Goal: Task Accomplishment & Management: Use online tool/utility

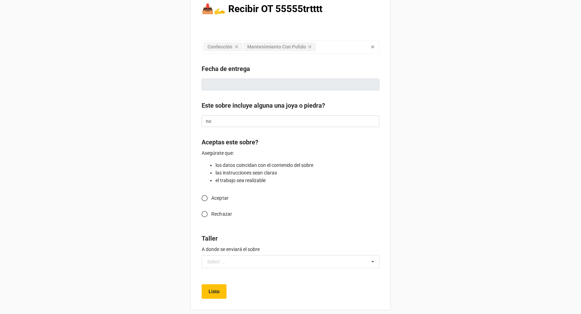
scroll to position [23, 0]
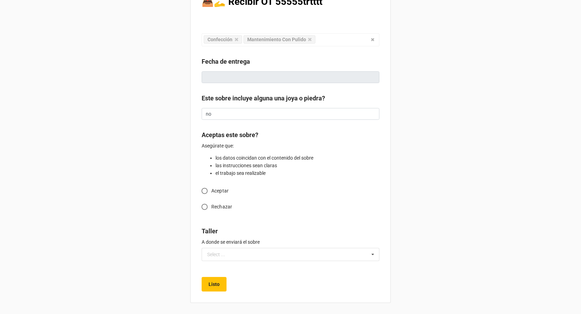
click at [206, 191] on input "Aceptar" at bounding box center [204, 190] width 13 height 13
radio input "true"
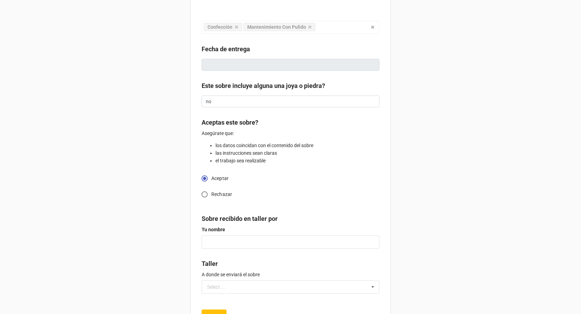
scroll to position [57, 0]
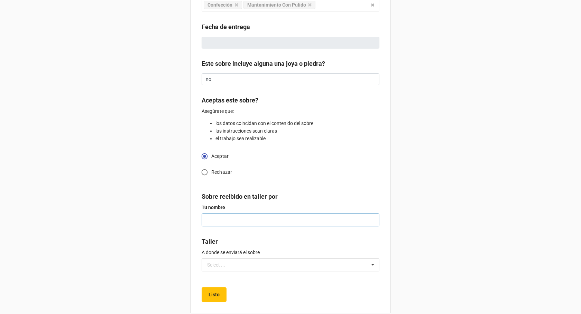
click at [222, 220] on input "text" at bounding box center [291, 219] width 178 height 13
type input "[PERSON_NAME]"
click at [223, 261] on input "text" at bounding box center [290, 265] width 177 height 12
click at [238, 244] on b "Taller" at bounding box center [291, 243] width 178 height 12
click at [205, 294] on button "Listo" at bounding box center [214, 294] width 25 height 15
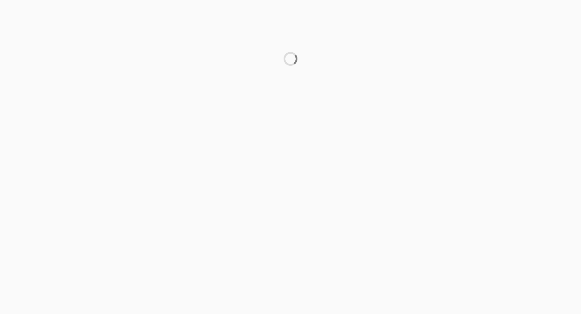
scroll to position [0, 0]
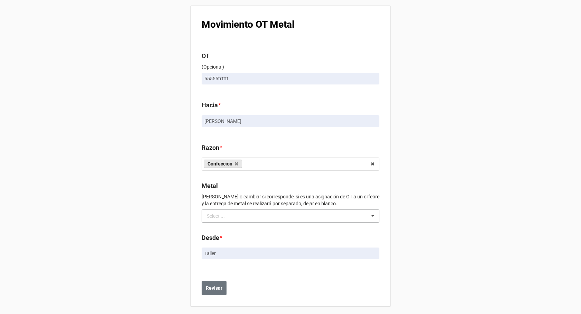
click at [233, 219] on div "Select ... No results found." at bounding box center [291, 215] width 178 height 13
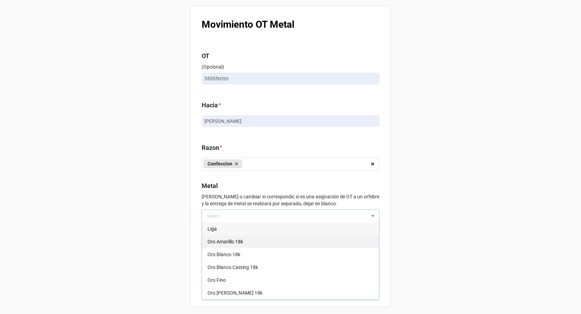
click at [232, 240] on span "Oro Amarillo 18k" at bounding box center [226, 242] width 36 height 6
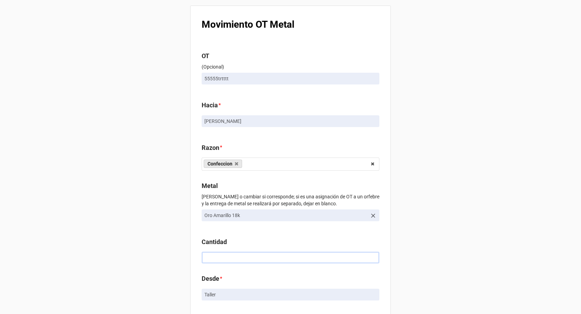
click at [214, 256] on input "text" at bounding box center [291, 258] width 178 height 12
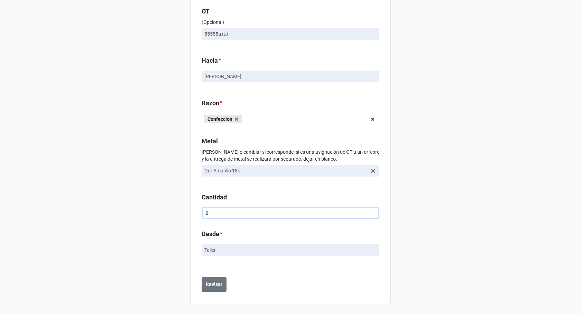
scroll to position [45, 0]
type input "2"
click at [220, 287] on b "Revisar" at bounding box center [214, 283] width 17 height 7
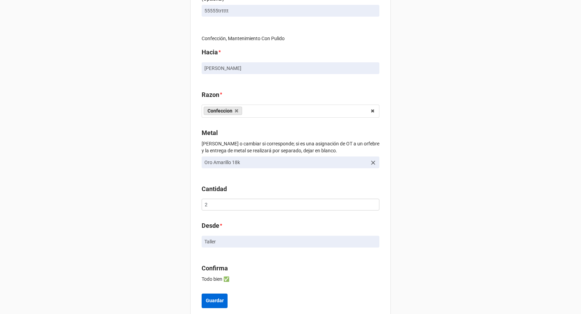
scroll to position [84, 0]
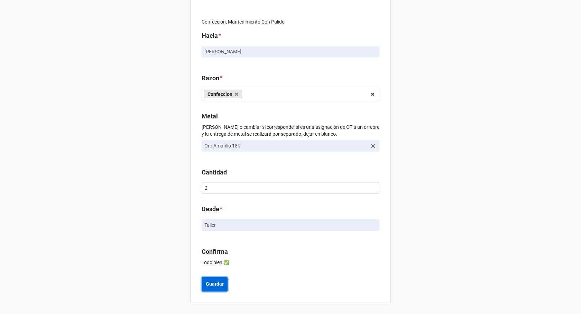
click at [216, 285] on b "Guardar" at bounding box center [215, 283] width 18 height 7
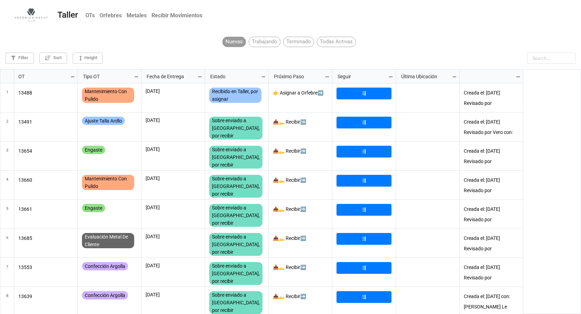
scroll to position [241, 577]
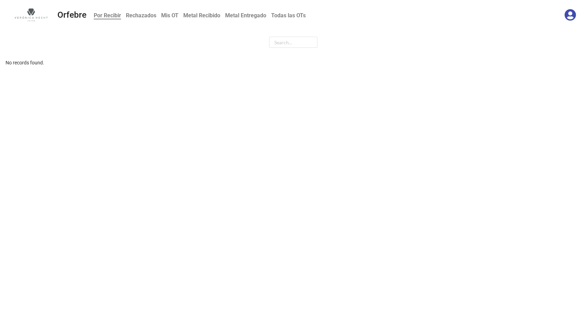
click at [170, 14] on b "Mis OT" at bounding box center [169, 15] width 17 height 7
click at [14, 15] on link "Logout" at bounding box center [15, 14] width 20 height 7
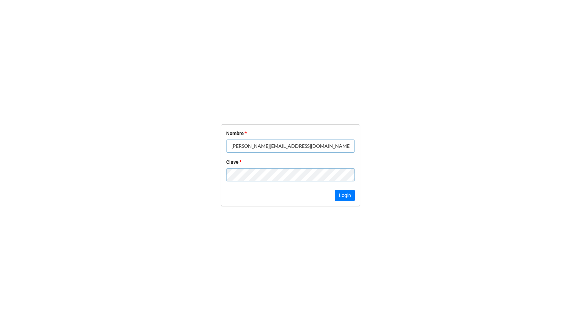
click at [264, 146] on input "karina@veronicahecht.cl" at bounding box center [290, 145] width 129 height 13
type input "[PERSON_NAME]"
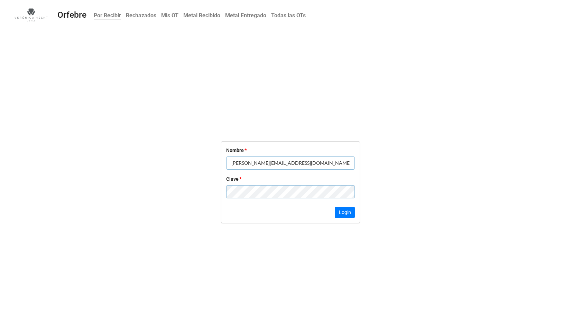
click at [276, 163] on input "[PERSON_NAME][EMAIL_ADDRESS][DOMAIN_NAME]" at bounding box center [290, 162] width 129 height 13
type input "[PERSON_NAME]"
click at [341, 218] on button "Login" at bounding box center [345, 213] width 20 height 12
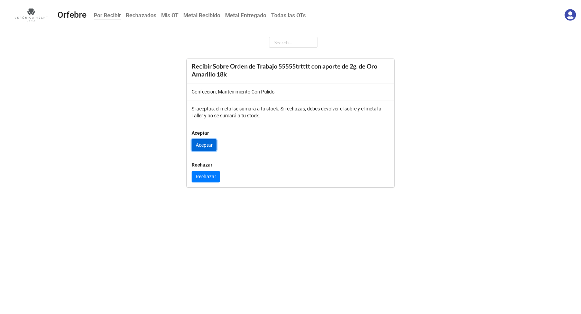
click at [205, 144] on link "Aceptar" at bounding box center [204, 145] width 25 height 12
click at [164, 13] on b "Mis OT" at bounding box center [169, 15] width 17 height 7
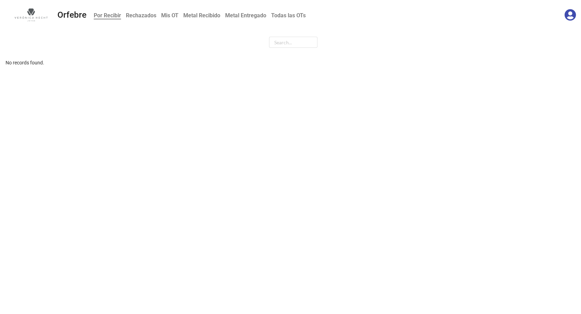
click at [166, 15] on b "Mis OT" at bounding box center [169, 15] width 17 height 7
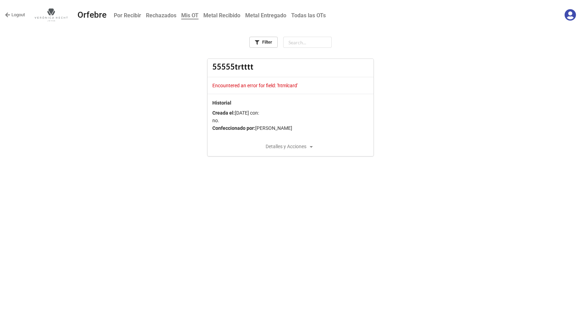
click at [316, 145] on div "Detalles y Acciones" at bounding box center [291, 146] width 166 height 8
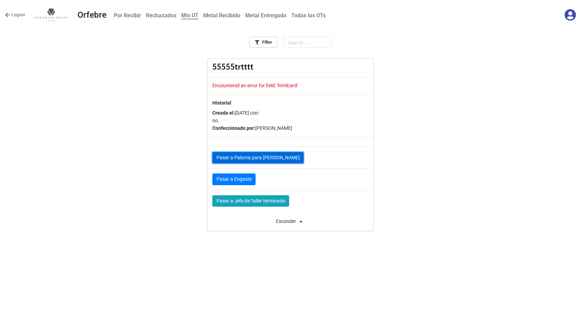
click at [248, 158] on link "Pasar a Paloma para [PERSON_NAME]" at bounding box center [257, 158] width 91 height 12
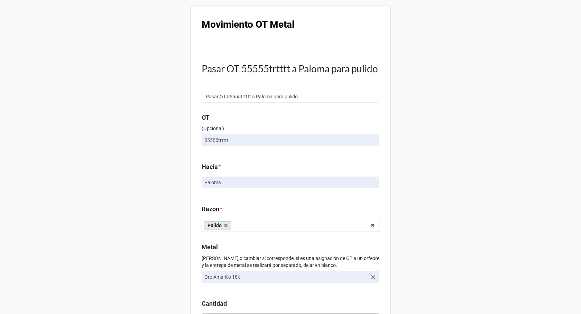
scroll to position [35, 0]
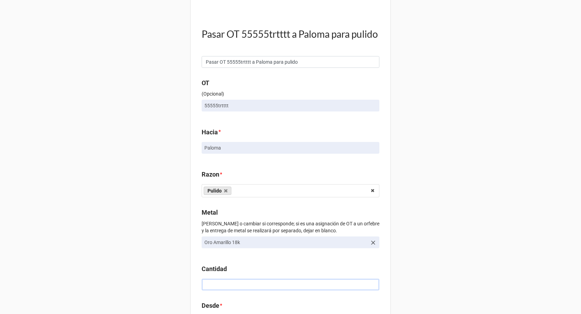
click at [218, 290] on input "text" at bounding box center [291, 285] width 178 height 12
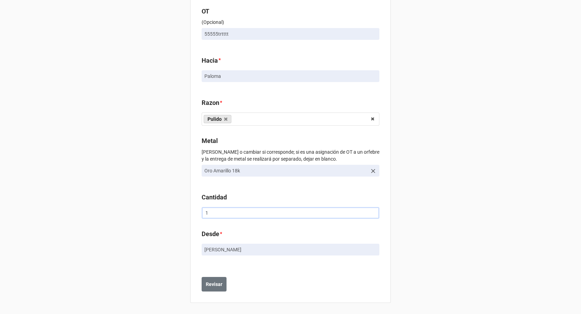
scroll to position [119, 0]
type input "1"
click at [209, 279] on button "Revisar" at bounding box center [214, 284] width 25 height 15
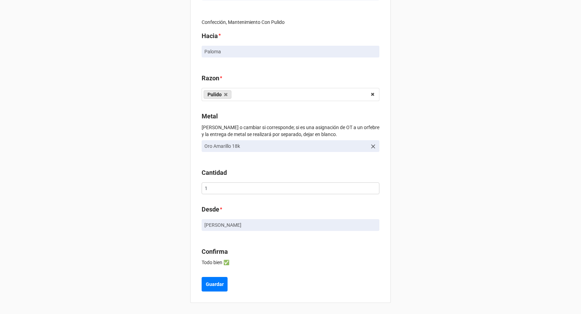
scroll to position [158, 0]
click at [212, 285] on b "Guardar" at bounding box center [215, 284] width 18 height 7
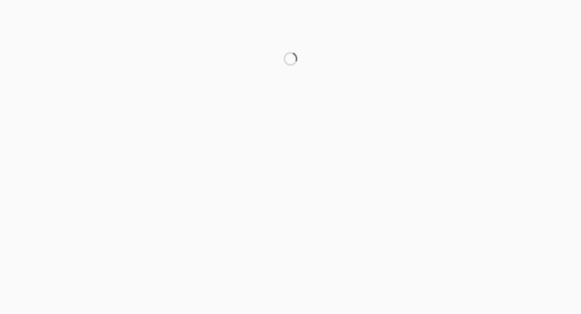
scroll to position [0, 0]
